Goal: Task Accomplishment & Management: Use online tool/utility

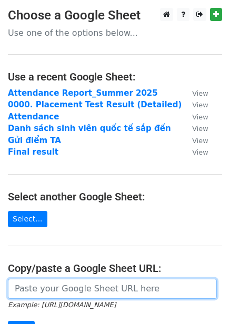
click at [49, 285] on input "url" at bounding box center [112, 288] width 209 height 20
paste input "https://docs.google.com/spreadsheets/d/16jdHx2B-2QJ2j5_kwVrMGSExfZykQzs_9BxRsgM…"
type input "https://docs.google.com/spreadsheets/d/16jdHx2B-2QJ2j5_kwVrMGSExfZykQzs_9BxRsgM…"
click at [8, 320] on input "Next" at bounding box center [21, 328] width 27 height 16
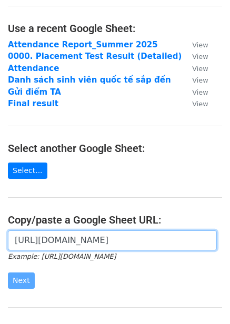
scroll to position [79, 0]
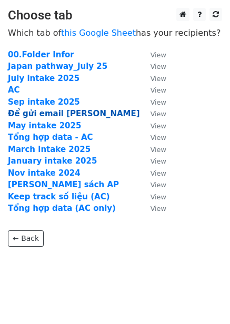
click at [39, 114] on strong "Để gửi email xong xoá" at bounding box center [74, 113] width 132 height 9
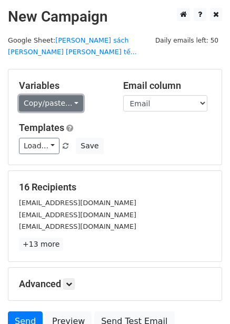
click at [71, 95] on link "Copy/paste..." at bounding box center [51, 103] width 64 height 16
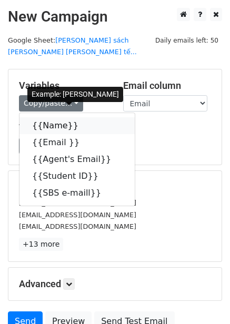
click at [81, 121] on icon at bounding box center [85, 125] width 8 height 8
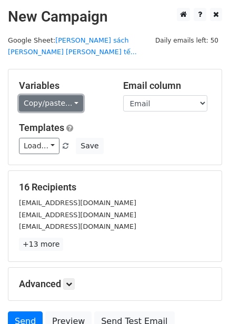
click at [65, 95] on link "Copy/paste..." at bounding box center [51, 103] width 64 height 16
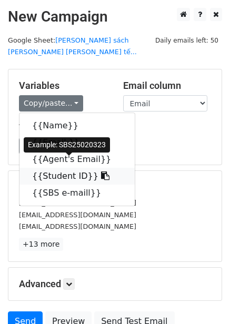
click at [101, 171] on icon at bounding box center [105, 175] width 8 height 8
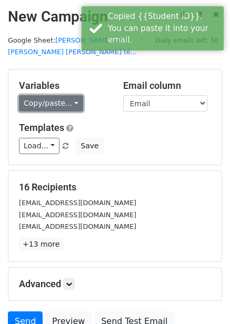
click at [65, 95] on link "Copy/paste..." at bounding box center [51, 103] width 64 height 16
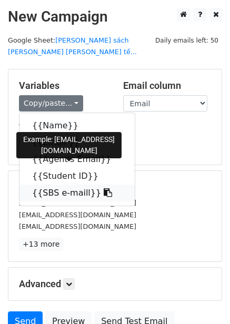
click at [103, 188] on icon at bounding box center [107, 192] width 8 height 8
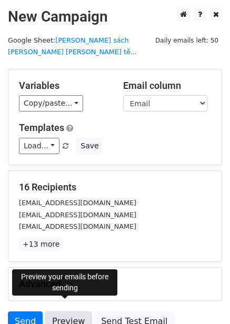
click at [63, 312] on link "Preview" at bounding box center [68, 321] width 46 height 20
click at [59, 311] on link "Preview" at bounding box center [68, 321] width 46 height 20
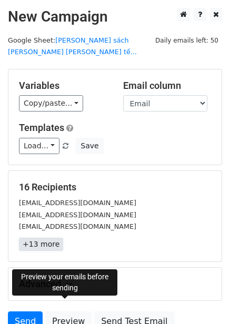
click at [43, 237] on link "+13 more" at bounding box center [41, 243] width 44 height 13
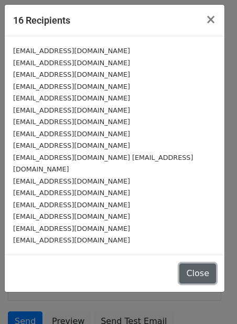
click at [201, 263] on button "Close" at bounding box center [198, 273] width 37 height 20
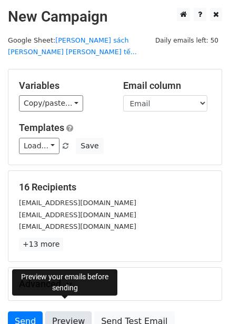
click at [59, 311] on link "Preview" at bounding box center [68, 321] width 46 height 20
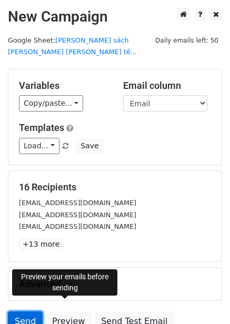
click at [25, 311] on link "Send" at bounding box center [25, 321] width 35 height 20
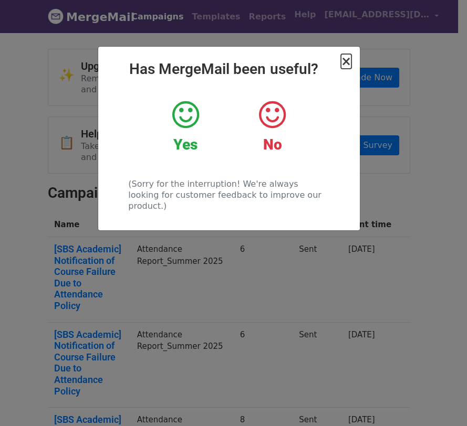
click at [345, 63] on span "×" at bounding box center [346, 61] width 11 height 15
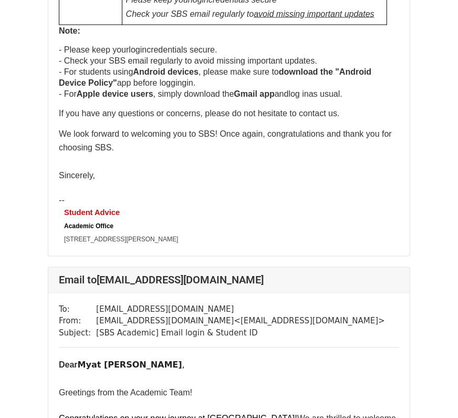
scroll to position [1041, 0]
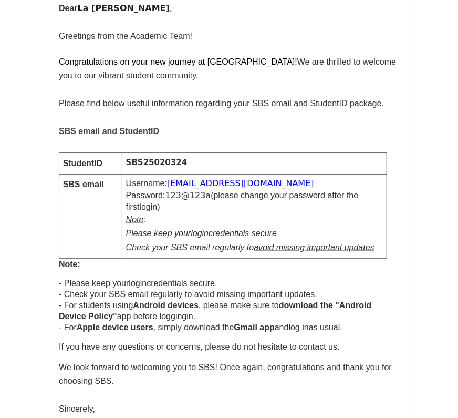
scroll to position [737, 0]
